Goal: Navigation & Orientation: Find specific page/section

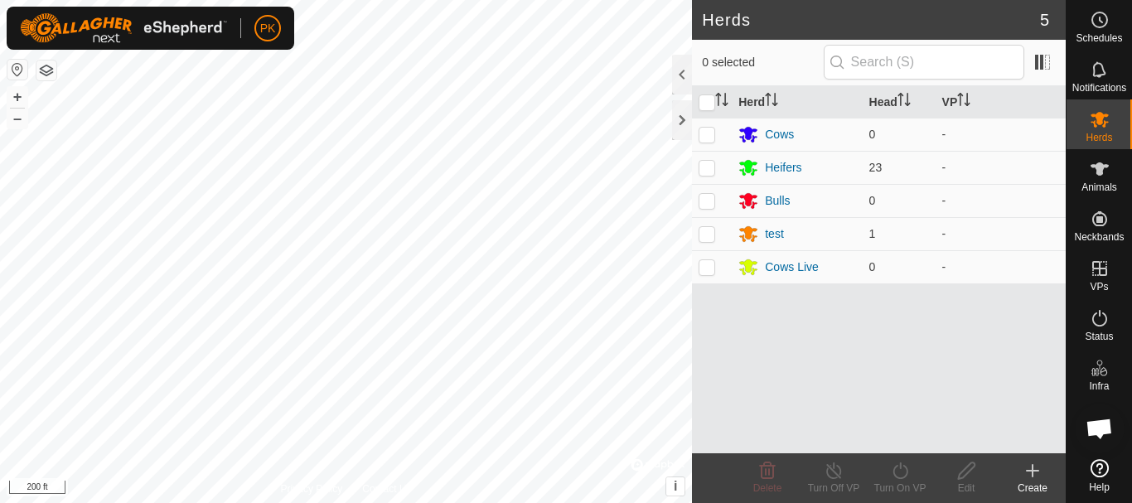
click at [108, 39] on img at bounding box center [123, 28] width 207 height 30
click at [706, 169] on p-checkbox at bounding box center [707, 167] width 17 height 13
checkbox input "true"
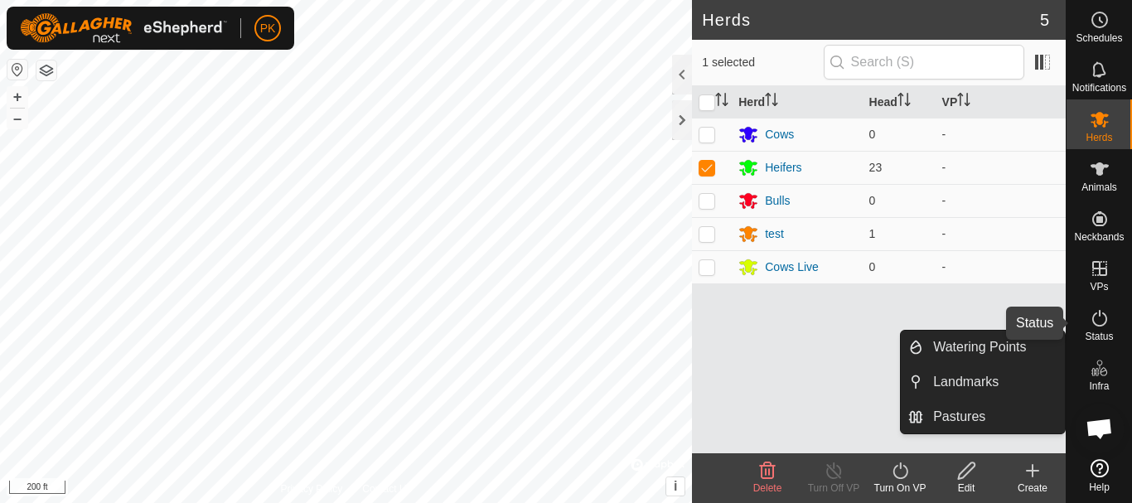
click at [1099, 318] on icon at bounding box center [1100, 318] width 20 height 20
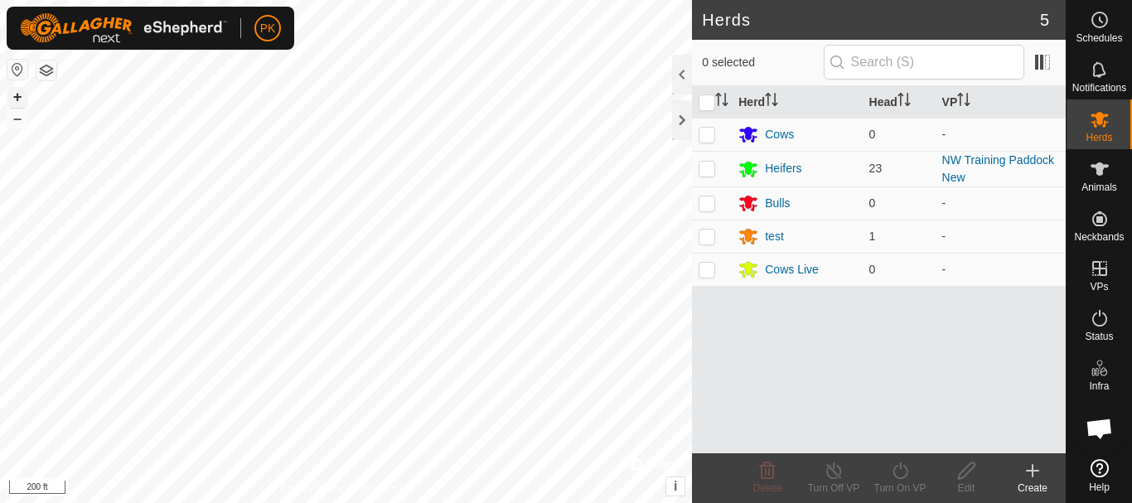
click at [14, 96] on button "+" at bounding box center [17, 97] width 20 height 20
click at [682, 120] on div at bounding box center [682, 120] width 20 height 40
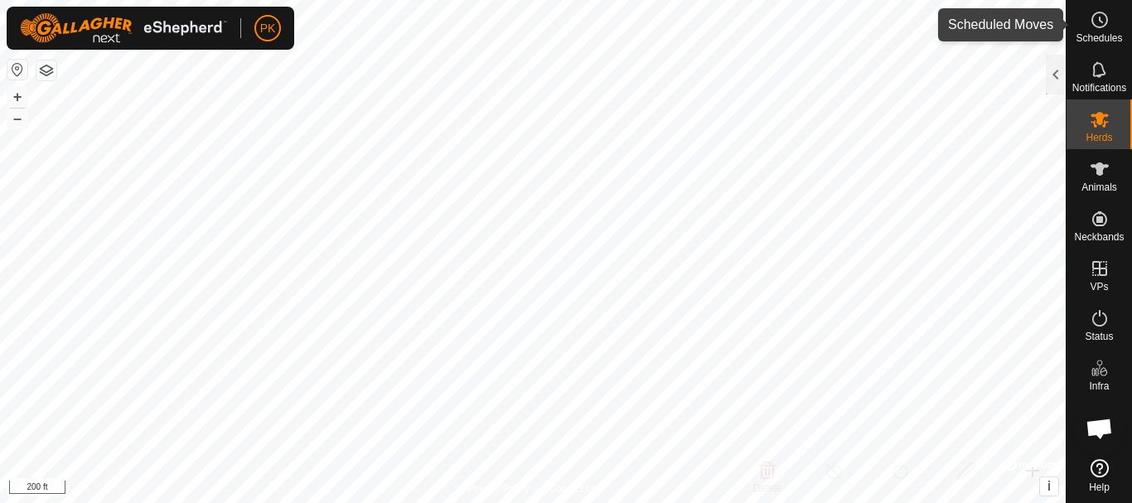
click at [1099, 27] on circle at bounding box center [1099, 19] width 15 height 15
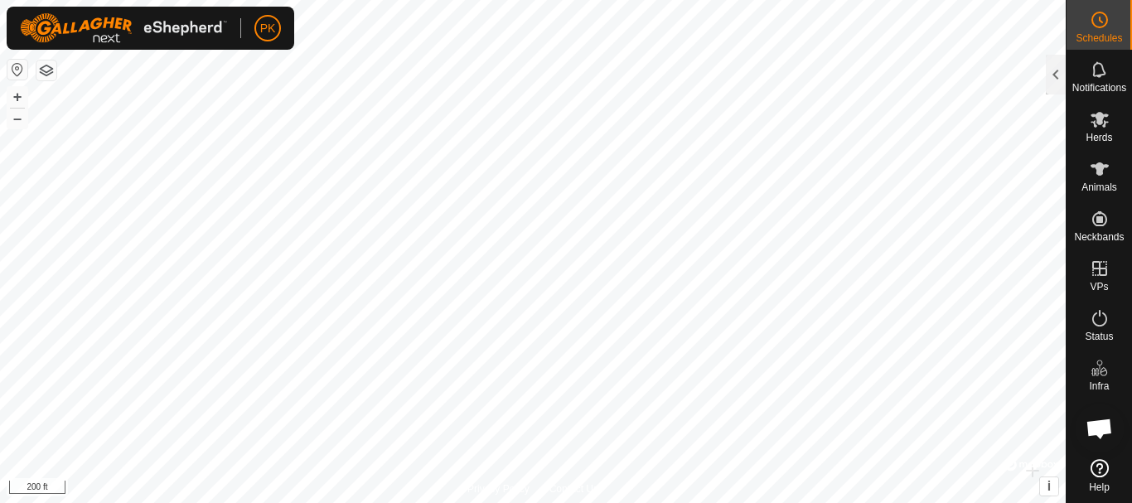
click at [1099, 27] on circle at bounding box center [1099, 19] width 15 height 15
click at [1100, 17] on icon at bounding box center [1101, 19] width 2 height 5
click at [1054, 73] on div at bounding box center [1056, 75] width 20 height 40
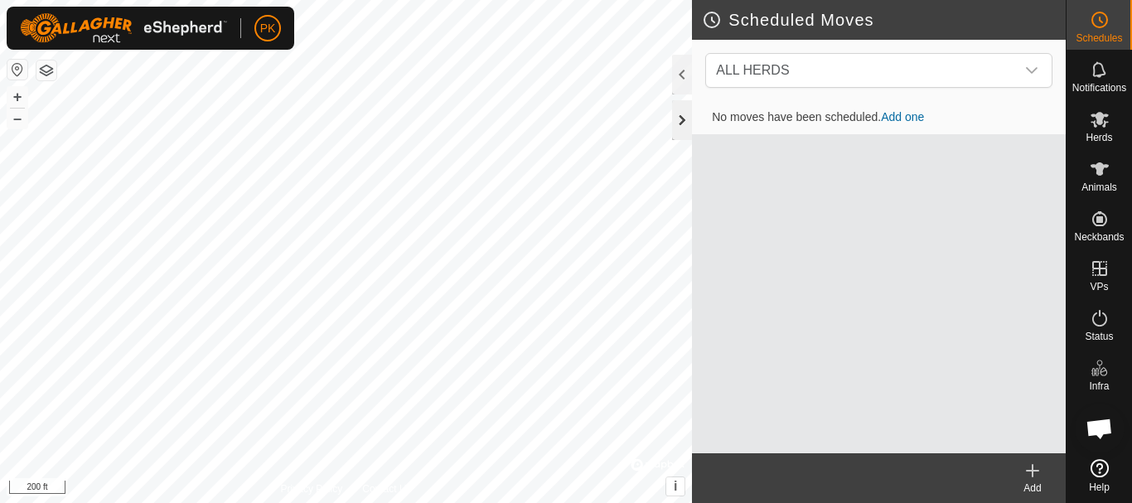
click at [682, 118] on div at bounding box center [682, 120] width 20 height 40
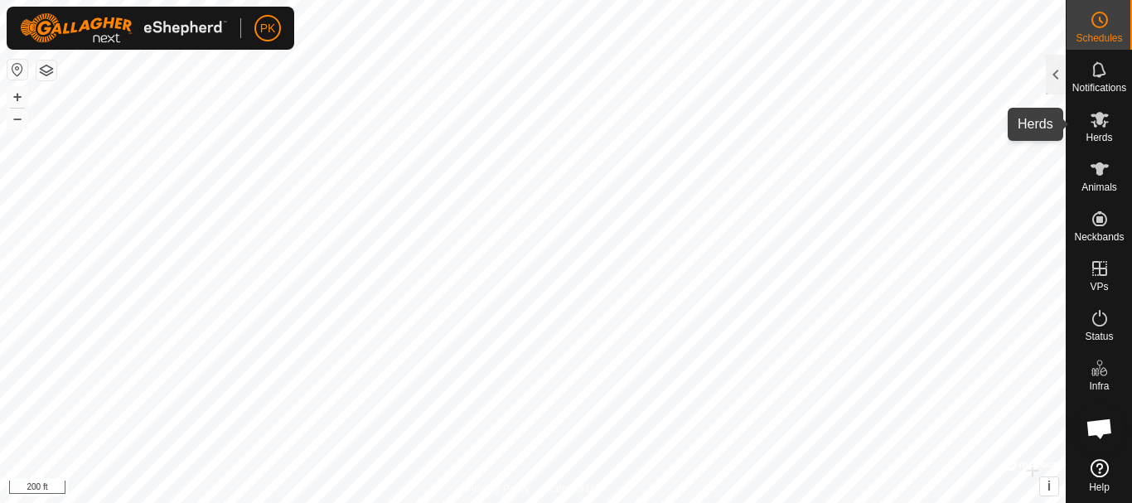
click at [1102, 122] on icon at bounding box center [1100, 120] width 18 height 16
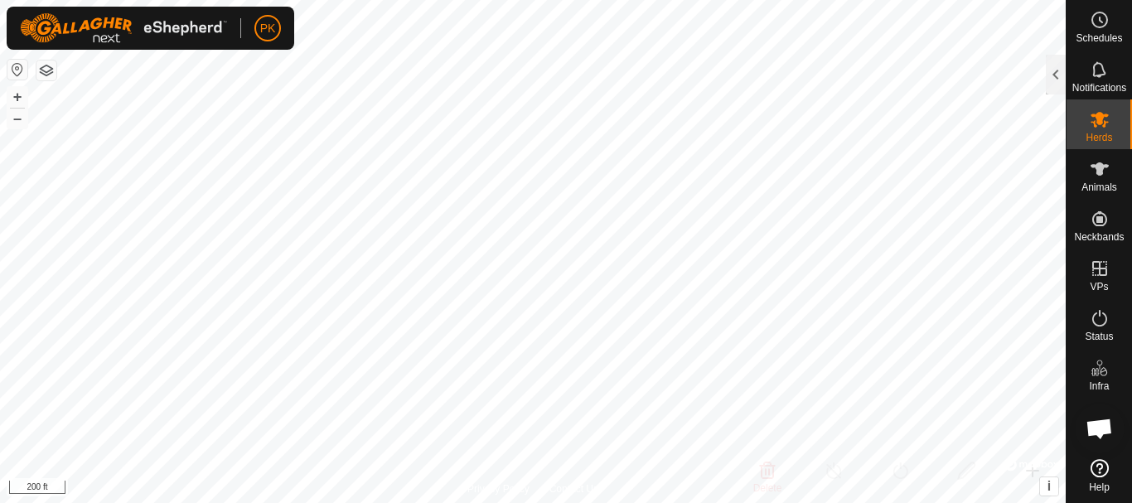
click at [1102, 122] on icon at bounding box center [1100, 120] width 18 height 16
click at [1091, 127] on icon at bounding box center [1100, 119] width 20 height 20
click at [1096, 112] on icon at bounding box center [1100, 119] width 20 height 20
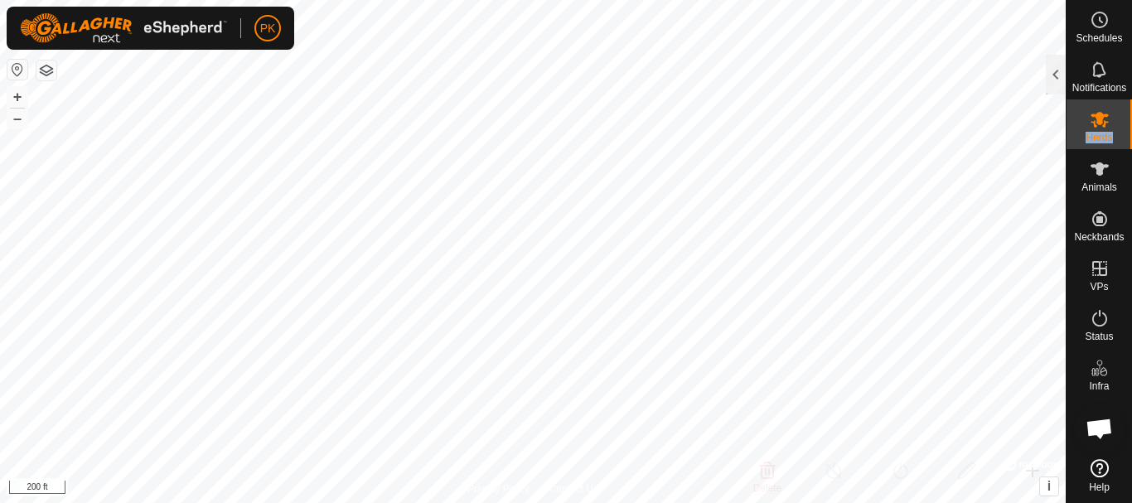
click at [1096, 112] on icon at bounding box center [1100, 119] width 20 height 20
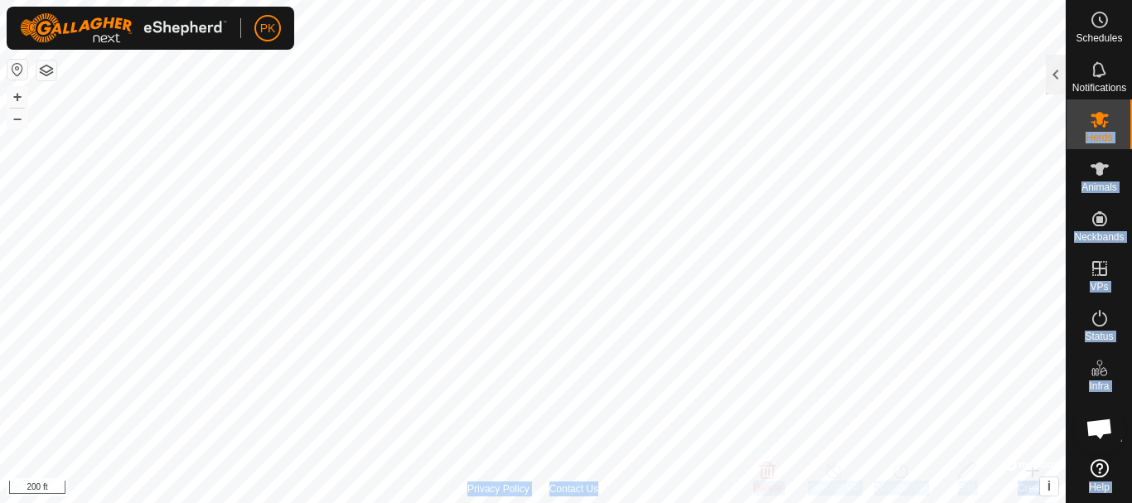
click at [922, 121] on div "Schedules Notifications Herds Animals Neckbands VPs Status Infra Heatmap Help H…" at bounding box center [566, 251] width 1132 height 503
click at [1131, 119] on div "Herds" at bounding box center [1099, 124] width 65 height 50
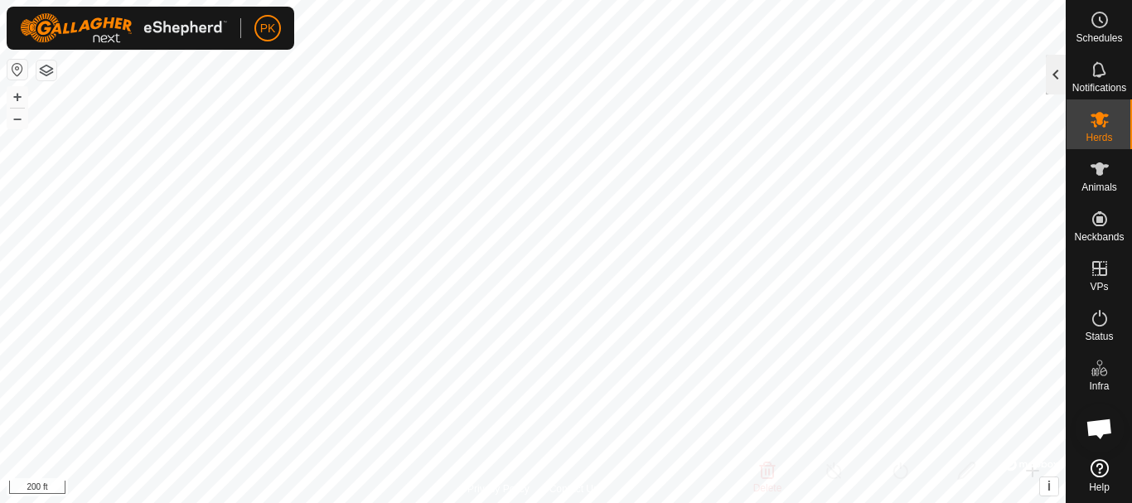
click at [1053, 72] on div at bounding box center [1056, 75] width 20 height 40
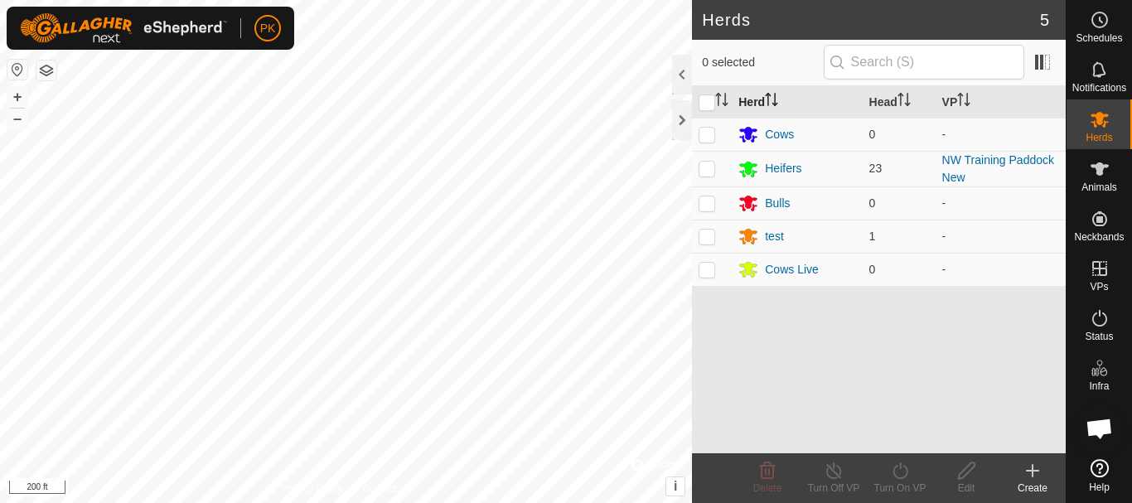
click at [754, 101] on th "Herd" at bounding box center [797, 102] width 130 height 32
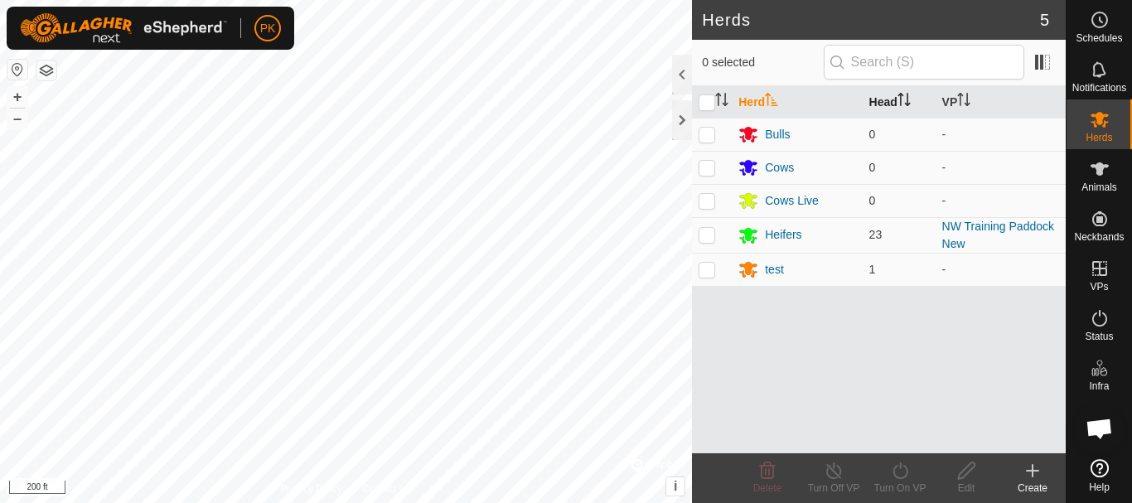
click at [892, 99] on th "Head" at bounding box center [899, 102] width 73 height 32
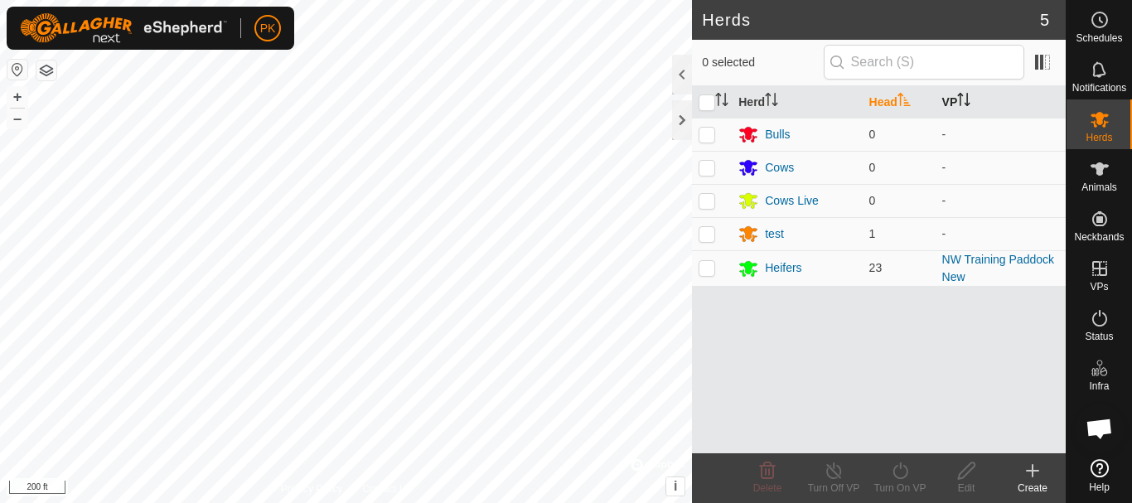
click at [967, 99] on icon "Activate to sort" at bounding box center [963, 99] width 13 height 13
click at [680, 125] on div at bounding box center [682, 120] width 20 height 40
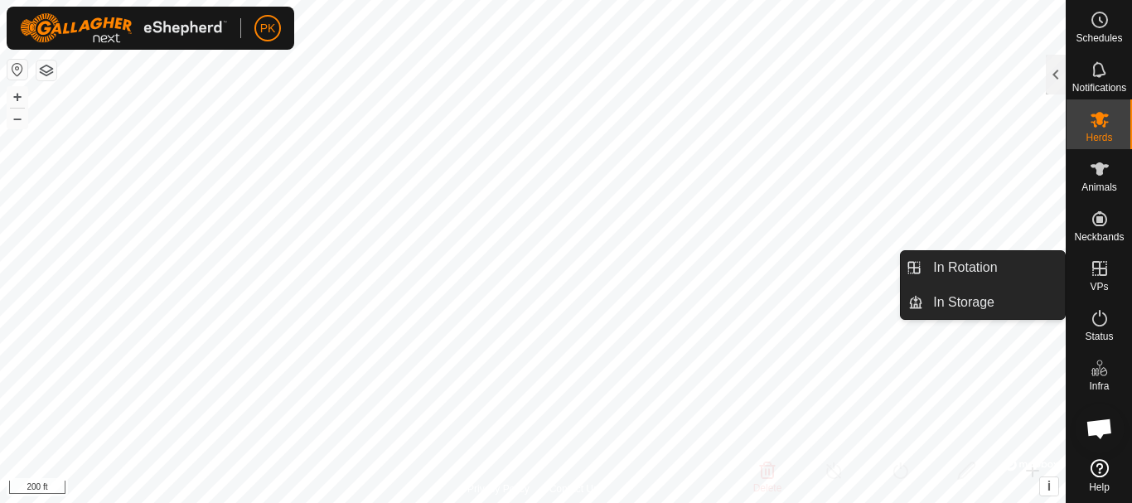
click at [1096, 267] on icon at bounding box center [1100, 269] width 20 height 20
click at [986, 262] on link "In Rotation" at bounding box center [994, 267] width 142 height 33
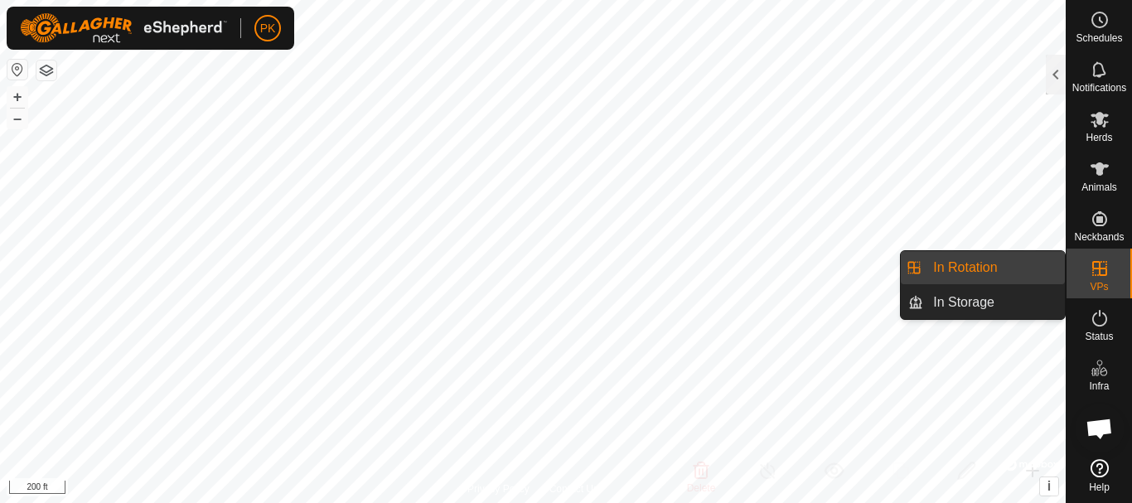
click at [973, 264] on link "In Rotation" at bounding box center [994, 267] width 142 height 33
click at [964, 264] on link "In Rotation" at bounding box center [994, 267] width 142 height 33
click at [912, 269] on li "In Rotation" at bounding box center [983, 267] width 164 height 33
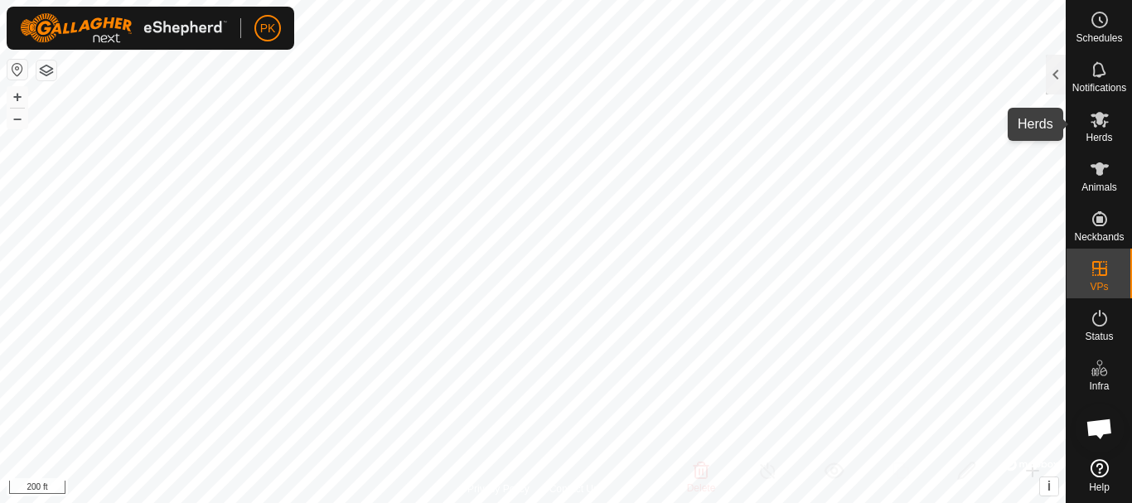
click at [1093, 125] on icon at bounding box center [1100, 119] width 20 height 20
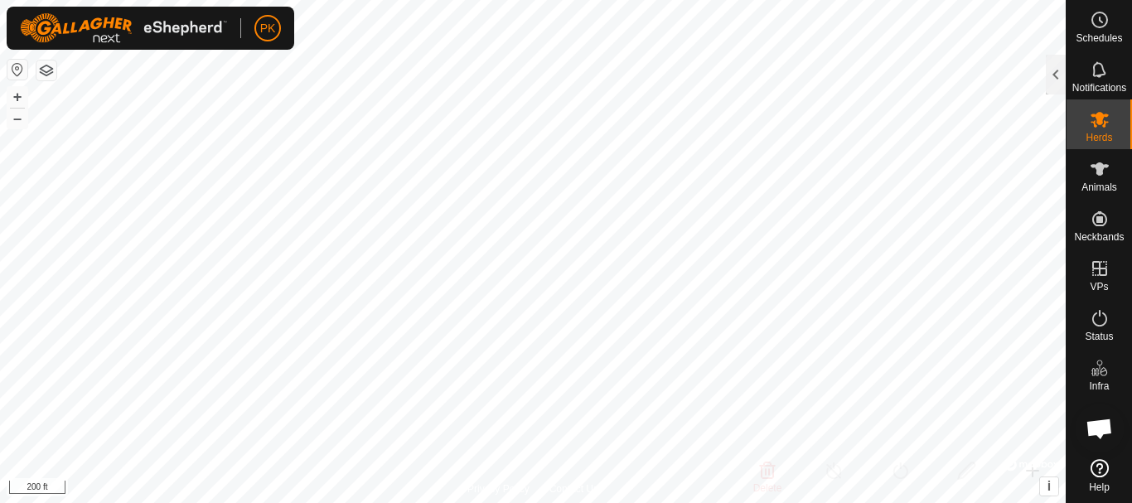
click at [1101, 123] on icon at bounding box center [1100, 120] width 18 height 16
click at [1060, 75] on div at bounding box center [1056, 75] width 20 height 40
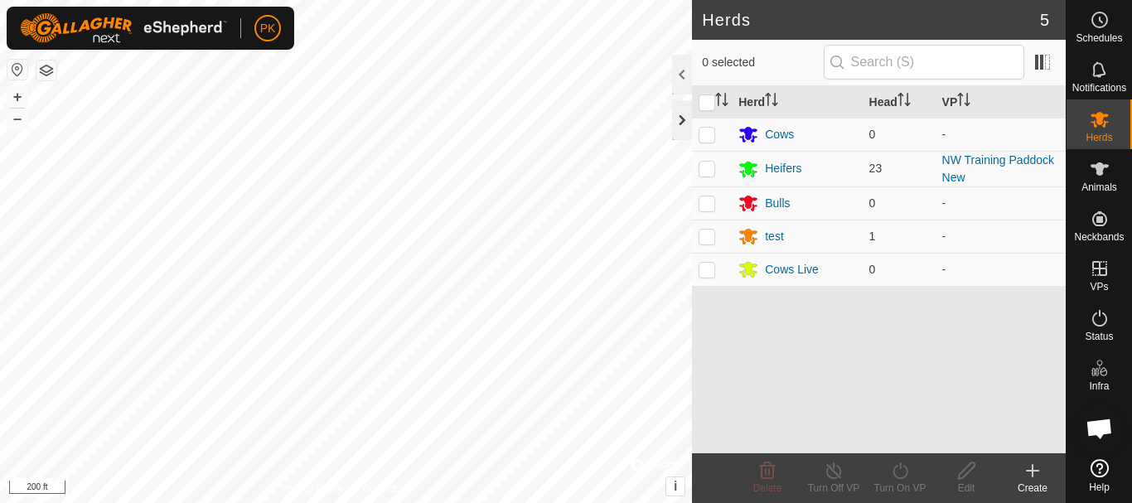
click at [678, 123] on div at bounding box center [682, 120] width 20 height 40
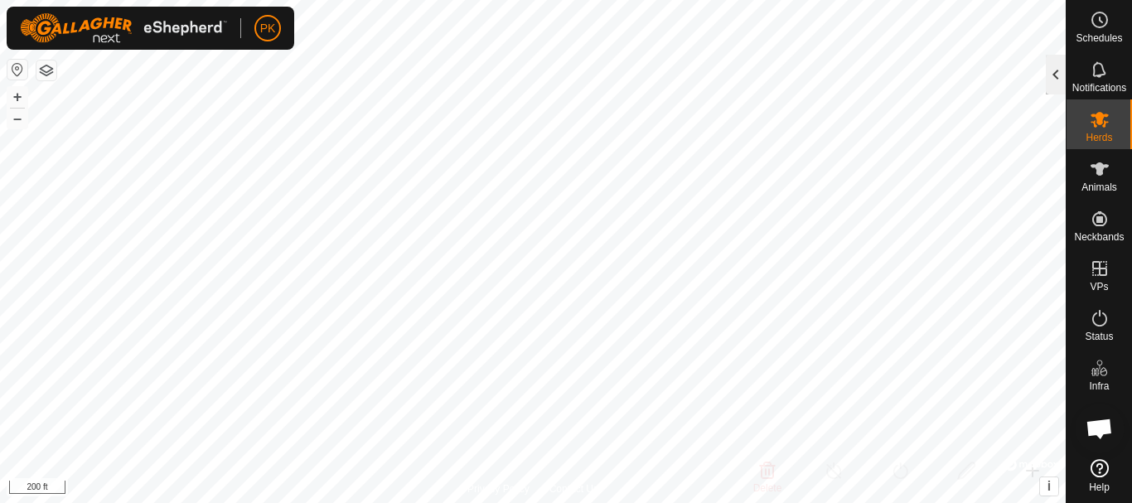
click at [1059, 71] on div at bounding box center [1056, 75] width 20 height 40
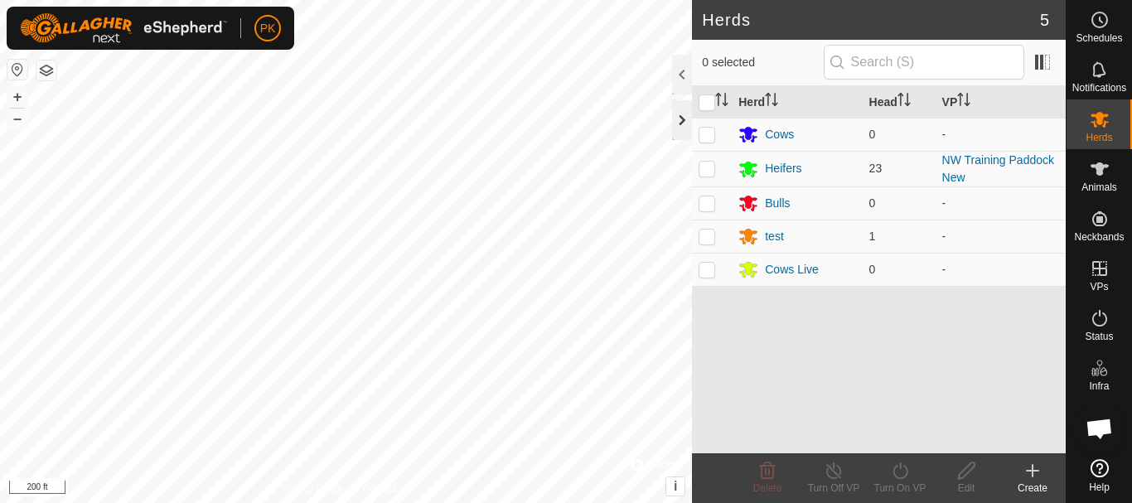
click at [684, 122] on div at bounding box center [682, 120] width 20 height 40
